Goal: Submit feedback/report problem: Submit feedback/report problem

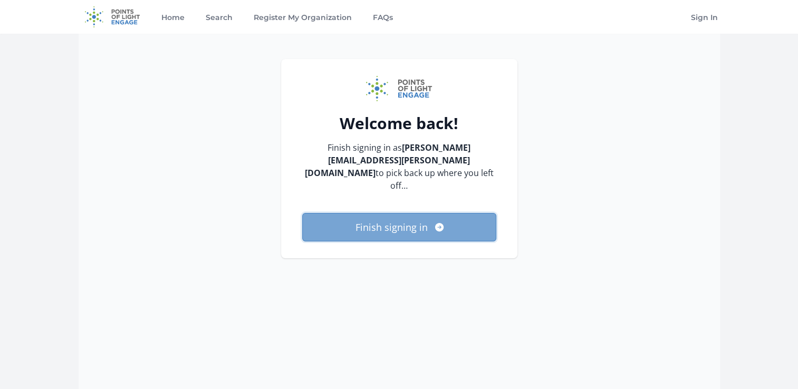
click at [393, 213] on button "Finish signing in" at bounding box center [399, 227] width 194 height 28
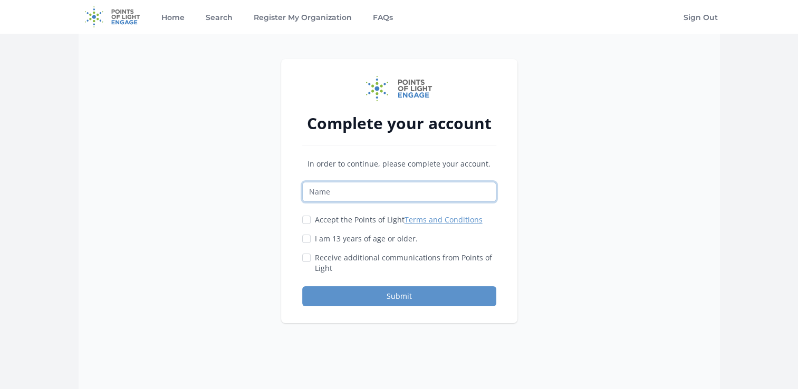
click at [378, 191] on input "Name" at bounding box center [399, 192] width 194 height 20
type input "amy v marsters"
click at [305, 220] on input "Accept the Points of Light Terms and Conditions" at bounding box center [306, 220] width 8 height 8
checkbox input "true"
click at [306, 239] on input "I am 13 years of age or older." at bounding box center [306, 239] width 8 height 8
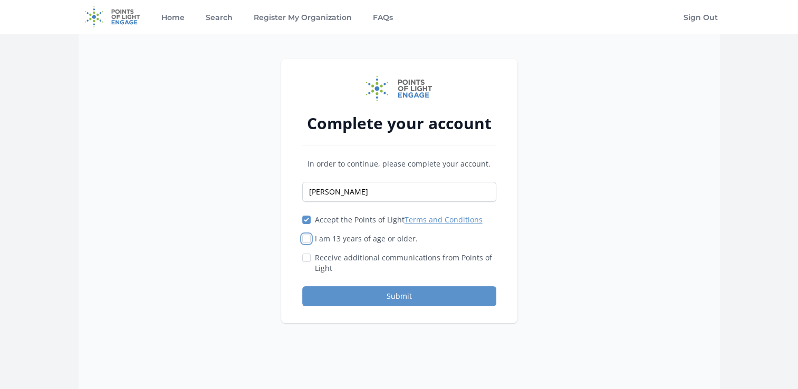
checkbox input "true"
click at [382, 297] on button "Submit" at bounding box center [399, 297] width 194 height 20
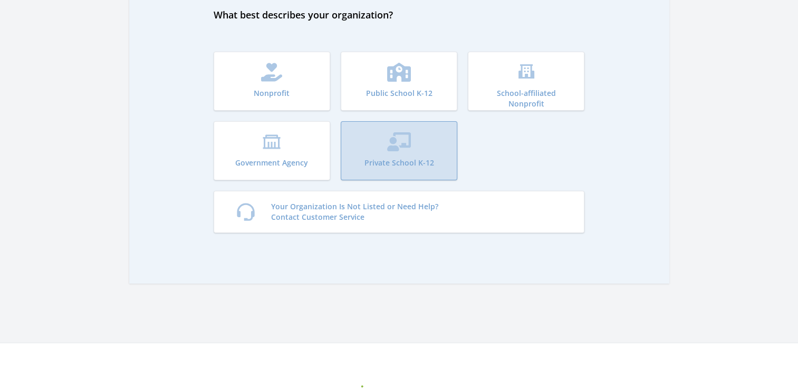
scroll to position [106, 0]
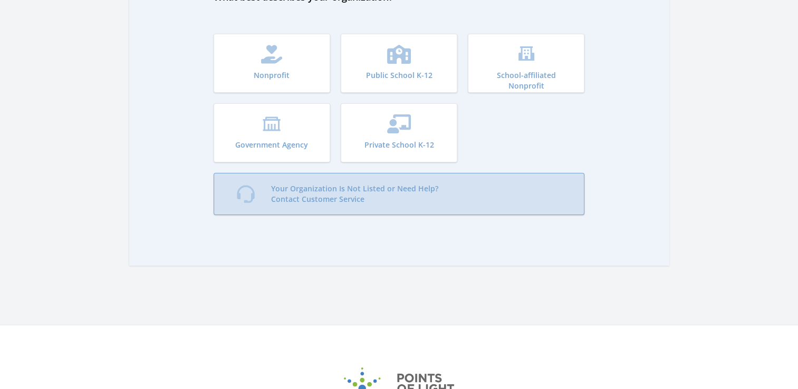
click at [365, 199] on p "Your Organization Is Not Listed or Need Help? Contact Customer Service" at bounding box center [354, 194] width 167 height 21
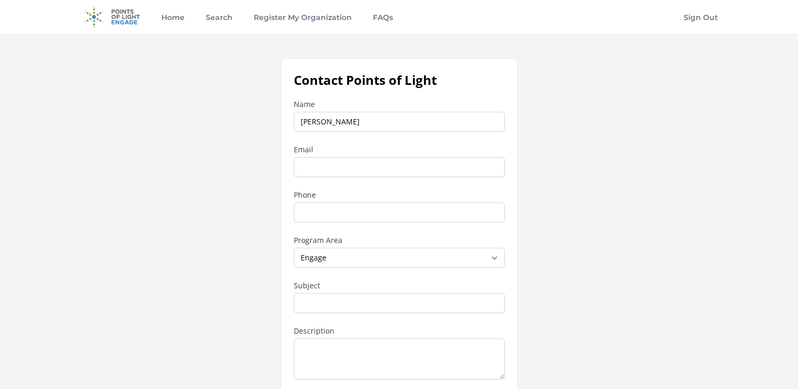
type input "[PERSON_NAME]"
click at [295, 189] on div "Name [PERSON_NAME] Email Phone Program Area --None-- Daily Point of Light Award…" at bounding box center [399, 289] width 211 height 380
click at [311, 163] on input "Email" at bounding box center [399, 167] width 211 height 20
type input "[PERSON_NAME][EMAIL_ADDRESS][PERSON_NAME][DOMAIN_NAME]"
click at [347, 210] on input "Phone" at bounding box center [399, 213] width 211 height 20
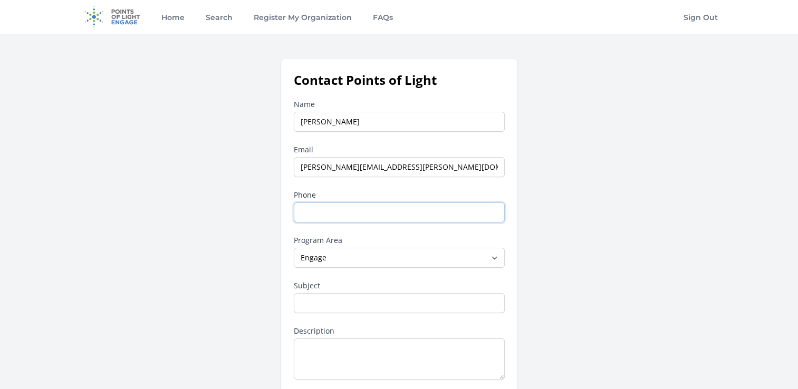
type input "14135842069"
click at [346, 259] on select "--None-- Daily Point of Light Award Disney Family Volunteer Rewards Global Netw…" at bounding box center [399, 258] width 211 height 20
click at [230, 197] on div "Contact Points of Light Name [PERSON_NAME] Email [PERSON_NAME][EMAIL_ADDRESS][P…" at bounding box center [400, 275] width 642 height 433
click at [374, 256] on select "--None-- Daily Point of Light Award Disney Family Volunteer Rewards Global Netw…" at bounding box center [399, 258] width 211 height 20
click at [228, 221] on div "Contact Points of Light Name [PERSON_NAME] Email [PERSON_NAME][EMAIL_ADDRESS][P…" at bounding box center [400, 275] width 642 height 433
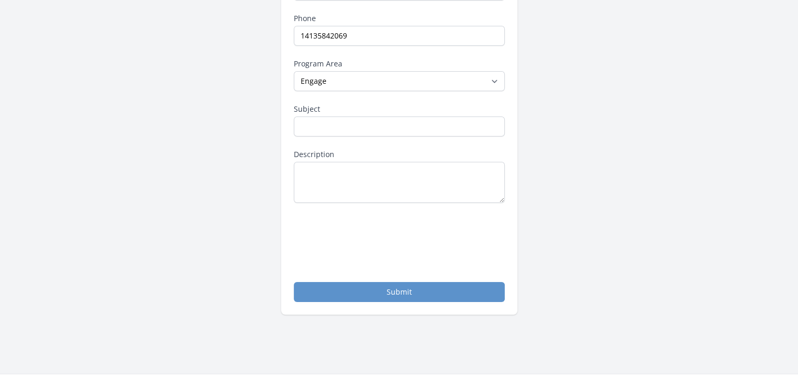
scroll to position [158, 0]
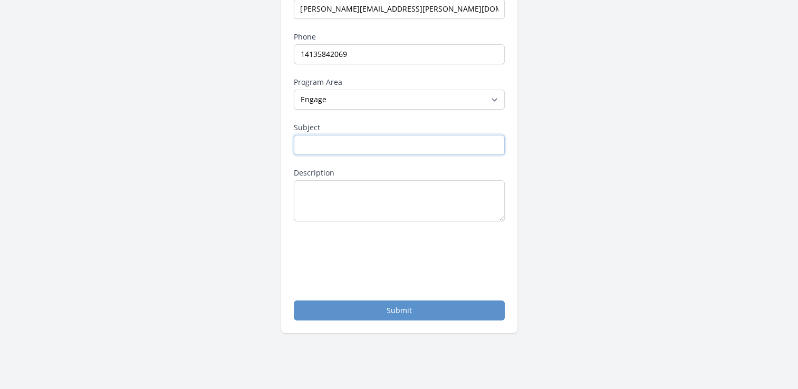
click at [332, 141] on input "Subject" at bounding box center [399, 145] width 211 height 20
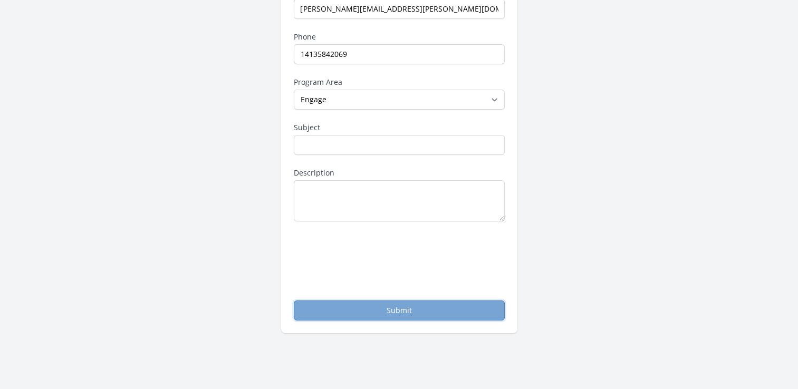
click at [374, 306] on button "Submit" at bounding box center [399, 311] width 211 height 20
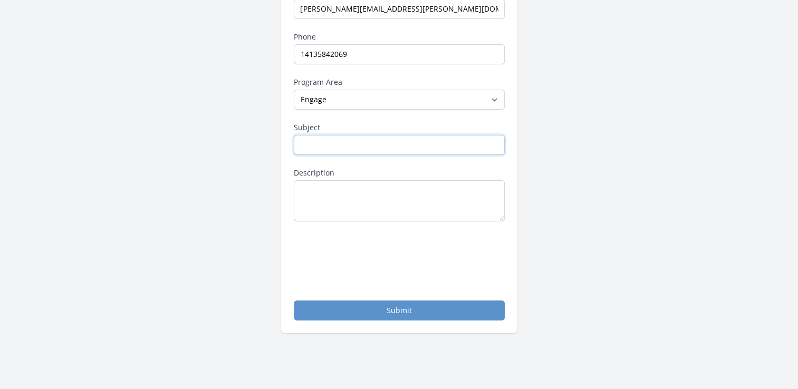
click at [341, 144] on input "Subject" at bounding box center [399, 145] width 211 height 20
type input "Registering our organization"
click at [340, 190] on textarea "Description" at bounding box center [399, 200] width 211 height 41
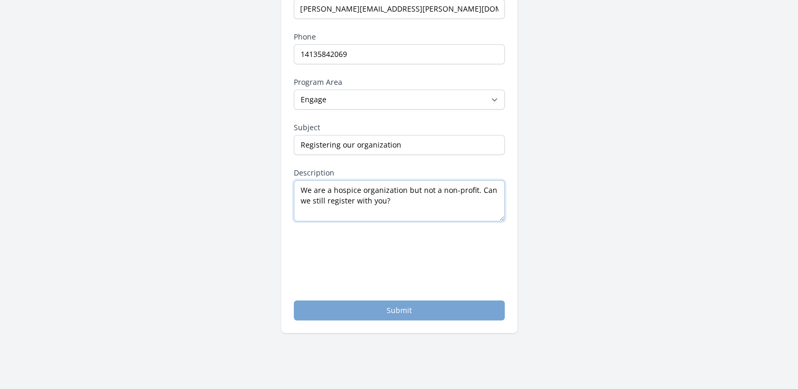
type textarea "We are a hospice organization but not a non-profit. Can we still register with …"
click at [356, 308] on button "Submit" at bounding box center [399, 311] width 211 height 20
